Goal: Check status

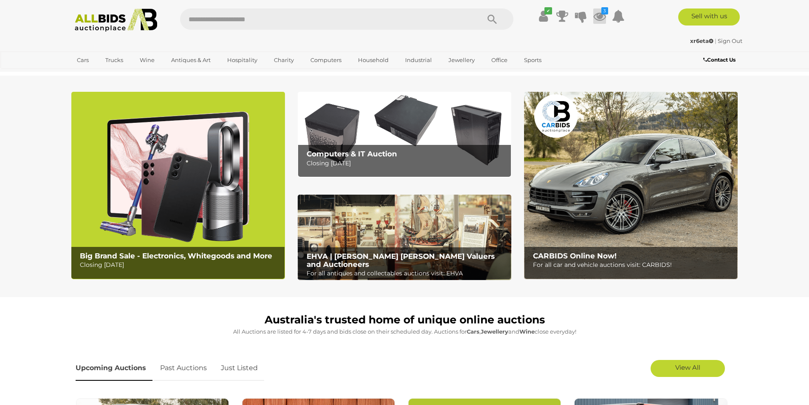
click at [602, 17] on icon at bounding box center [599, 15] width 13 height 15
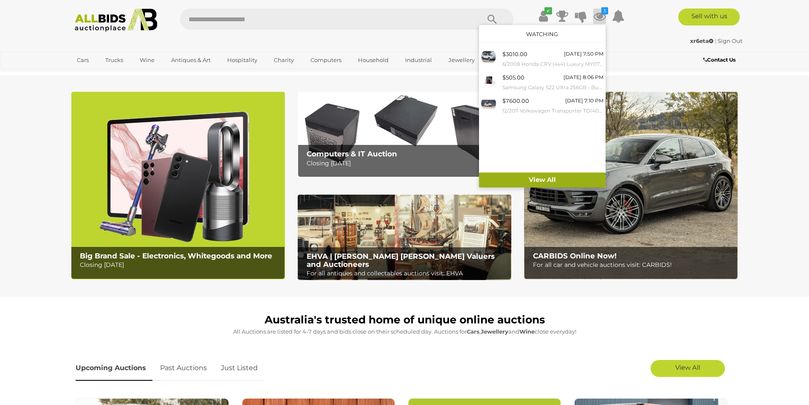
click at [547, 181] on link "View All" at bounding box center [542, 179] width 127 height 15
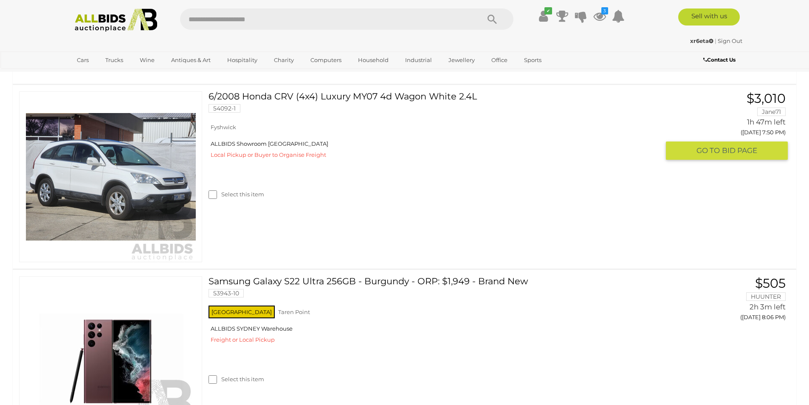
scroll to position [170, 0]
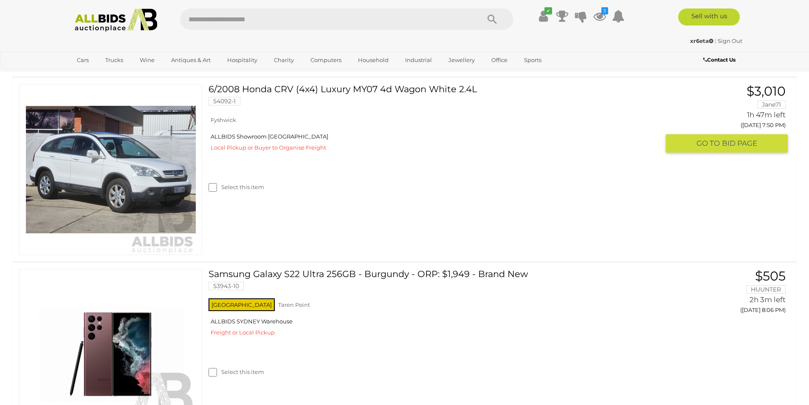
click at [128, 173] on img at bounding box center [111, 169] width 170 height 170
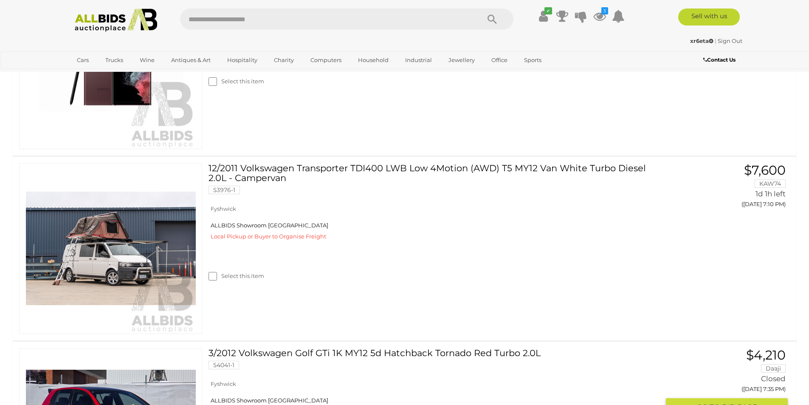
scroll to position [510, 0]
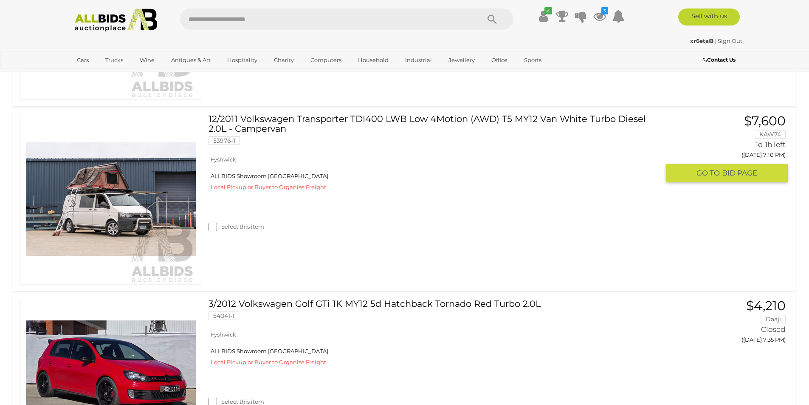
click at [98, 203] on img at bounding box center [111, 199] width 170 height 170
